Goal: Transaction & Acquisition: Book appointment/travel/reservation

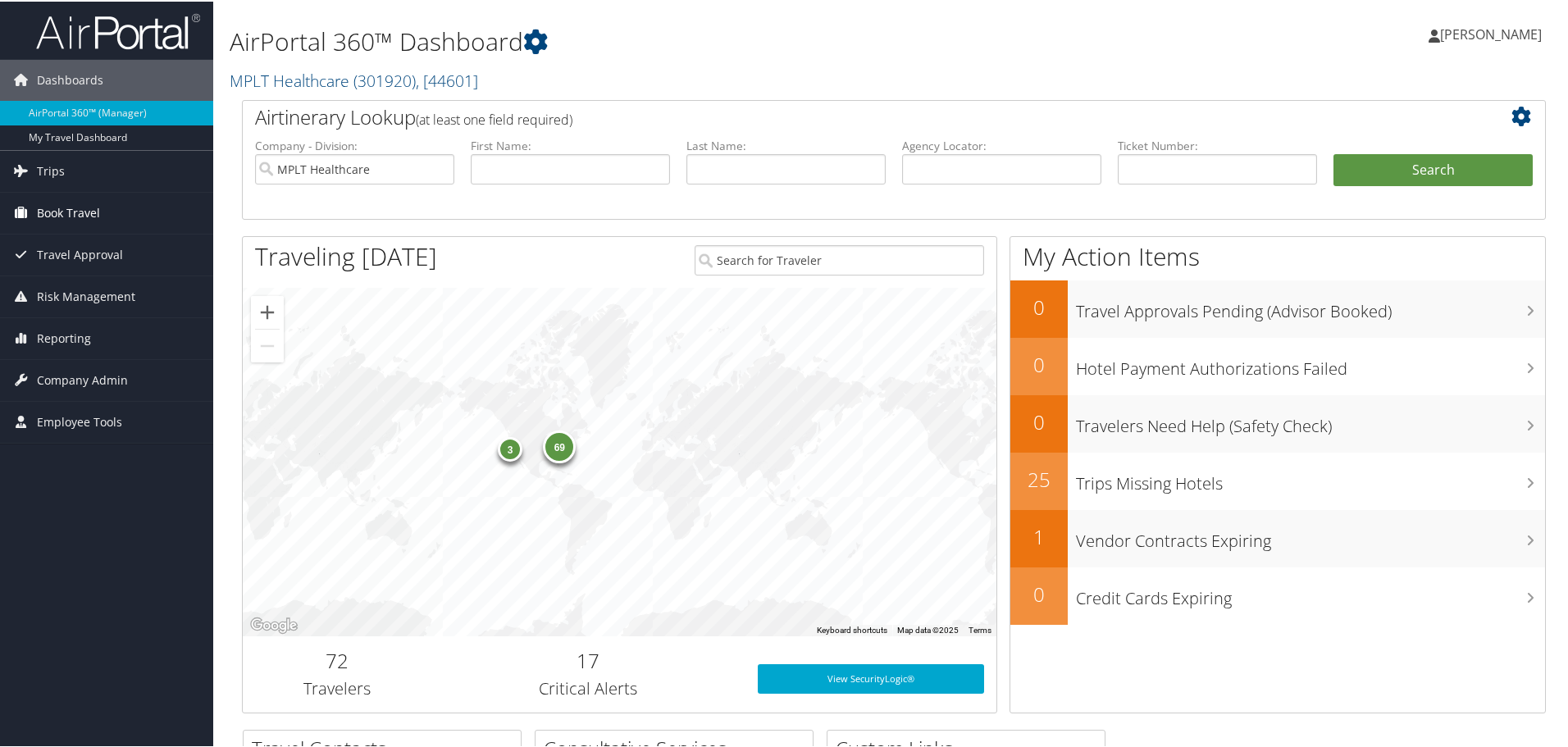
click at [68, 218] on span "Book Travel" at bounding box center [69, 212] width 63 height 41
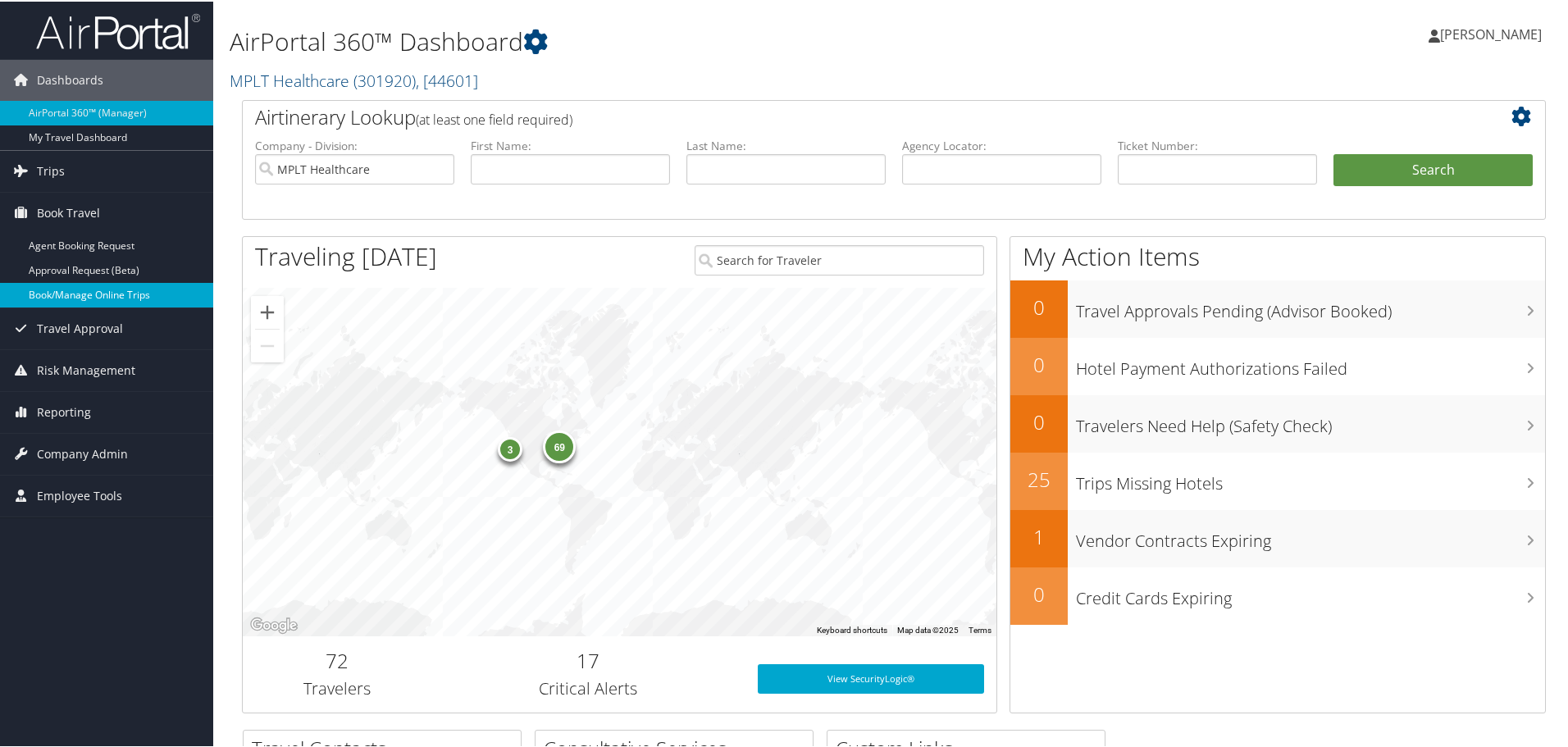
click at [112, 297] on link "Book/Manage Online Trips" at bounding box center [106, 293] width 213 height 25
